Goal: Go to known website: Access a specific website the user already knows

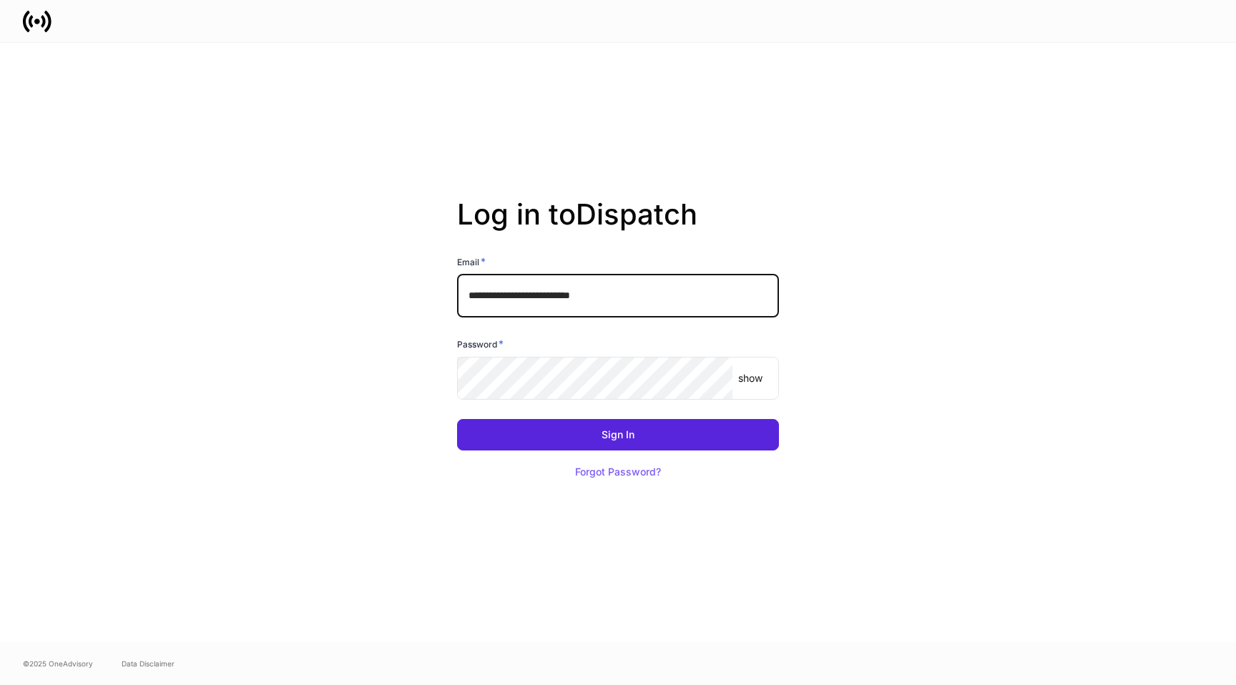
click at [575, 300] on input "**********" at bounding box center [618, 296] width 322 height 43
click at [1049, 198] on div "**********" at bounding box center [618, 342] width 1236 height 599
click at [548, 292] on input "**********" at bounding box center [618, 296] width 322 height 43
